Goal: Task Accomplishment & Management: Use online tool/utility

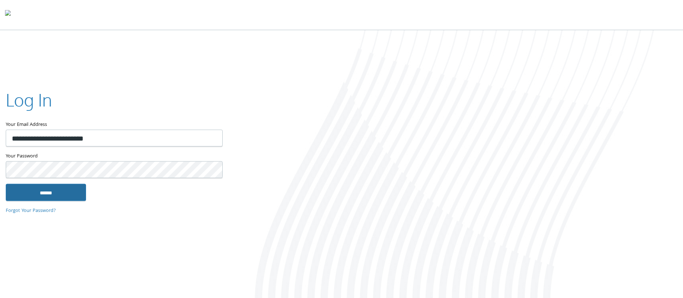
click at [60, 193] on input "******" at bounding box center [46, 192] width 80 height 17
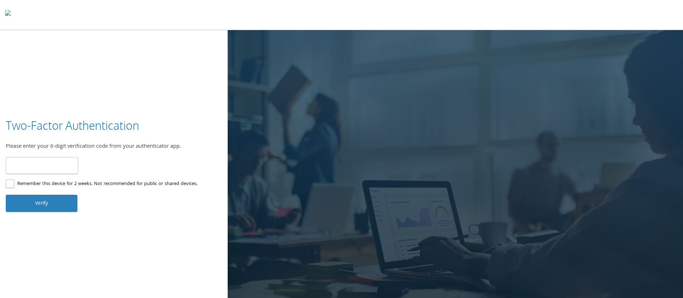
paste input "******"
type input "******"
